Goal: Transaction & Acquisition: Download file/media

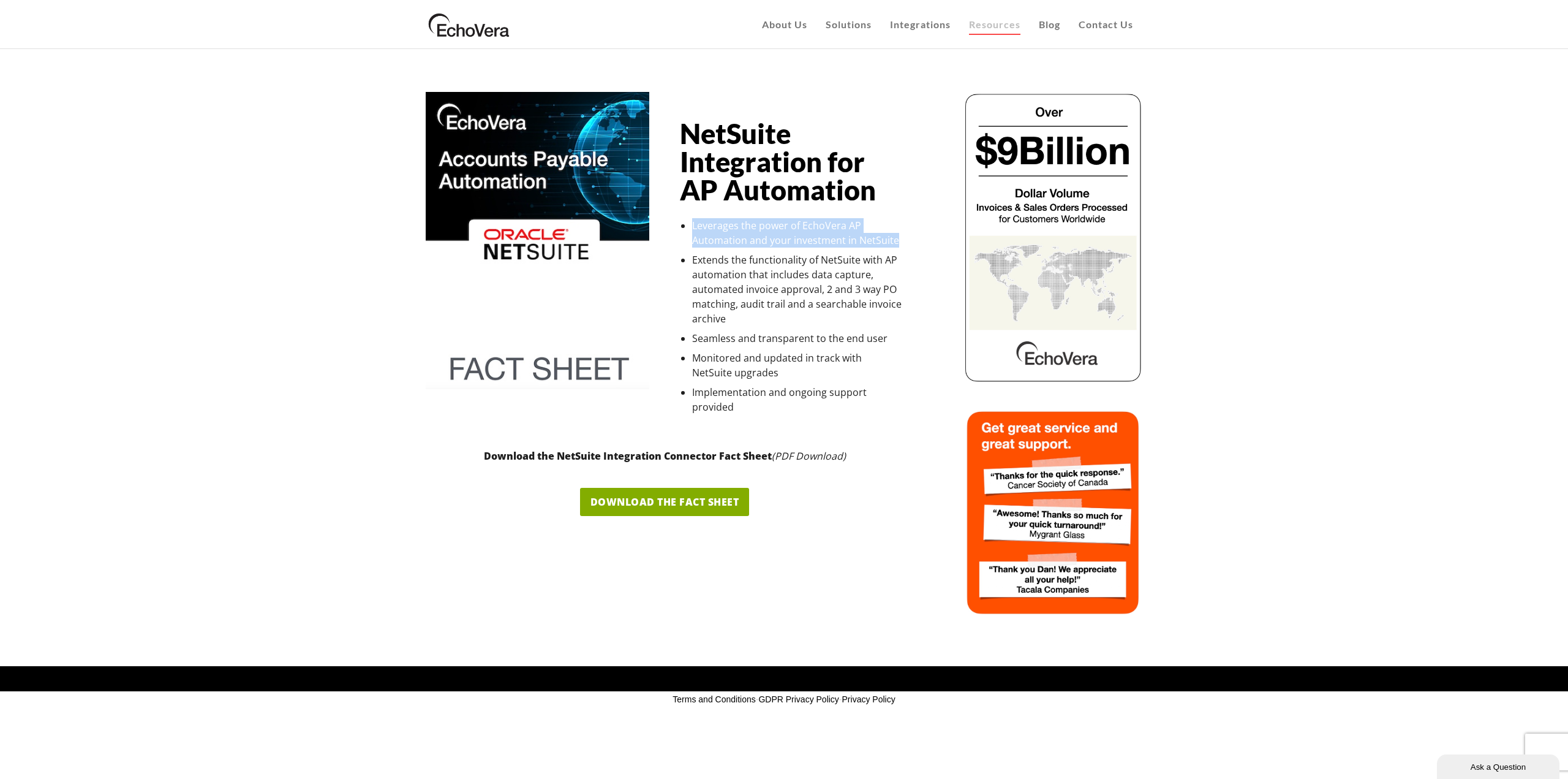
drag, startPoint x: 690, startPoint y: 226, endPoint x: 903, endPoint y: 240, distance: 213.5
click at [903, 240] on div "NetSuite Integration for AP Automation Leverages the power of EchoVera AP Autom…" at bounding box center [791, 267] width 223 height 295
drag, startPoint x: 691, startPoint y: 338, endPoint x: 759, endPoint y: 364, distance: 72.8
click at [754, 367] on div "NetSuite Integration for AP Automation Leverages the power of EchoVera AP Autom…" at bounding box center [791, 267] width 223 height 295
click at [698, 508] on span "Download the Fact Sheet" at bounding box center [665, 501] width 149 height 13
